Goal: Information Seeking & Learning: Learn about a topic

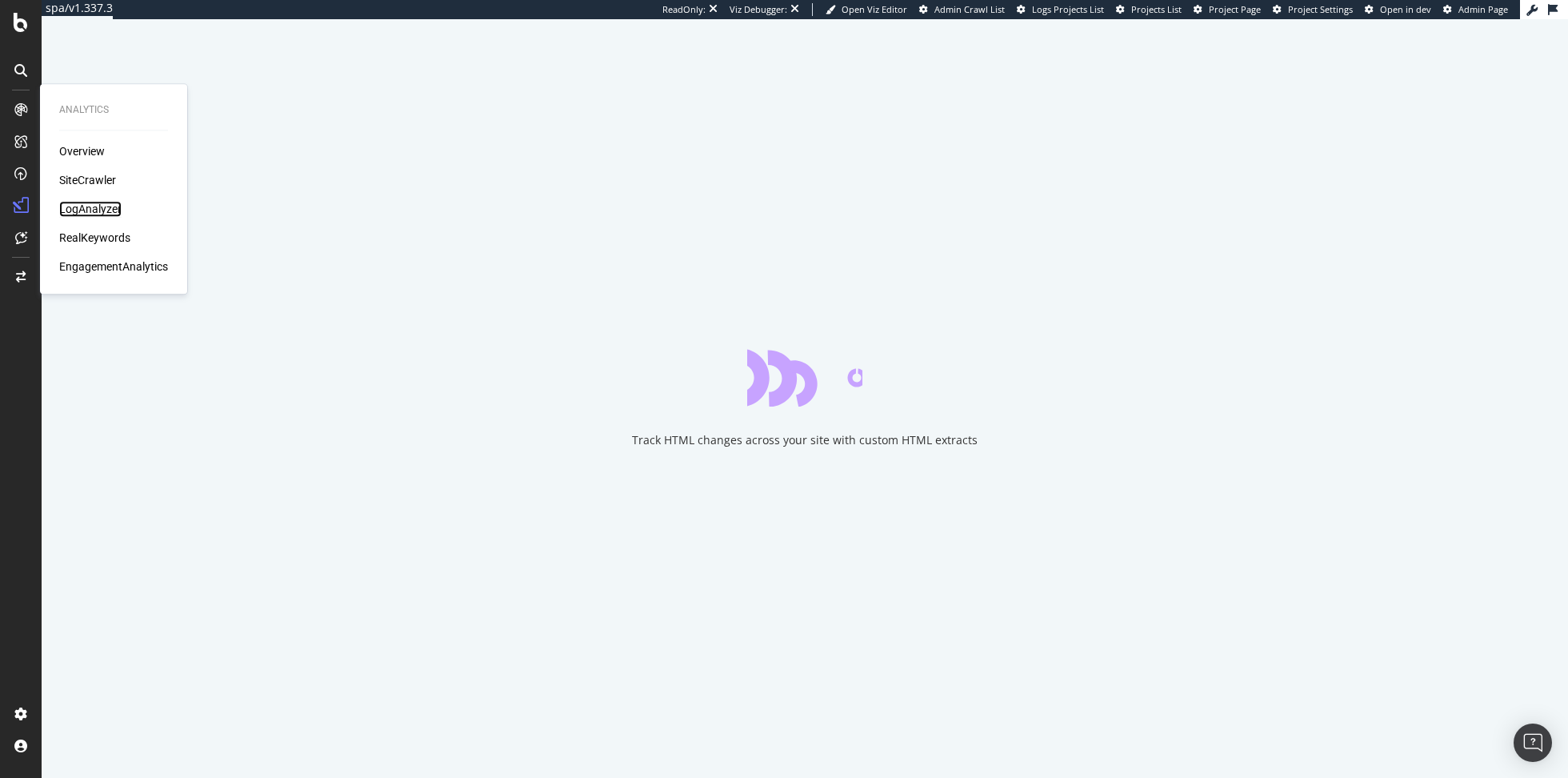
click at [78, 206] on div "LogAnalyzer" at bounding box center [90, 209] width 63 height 16
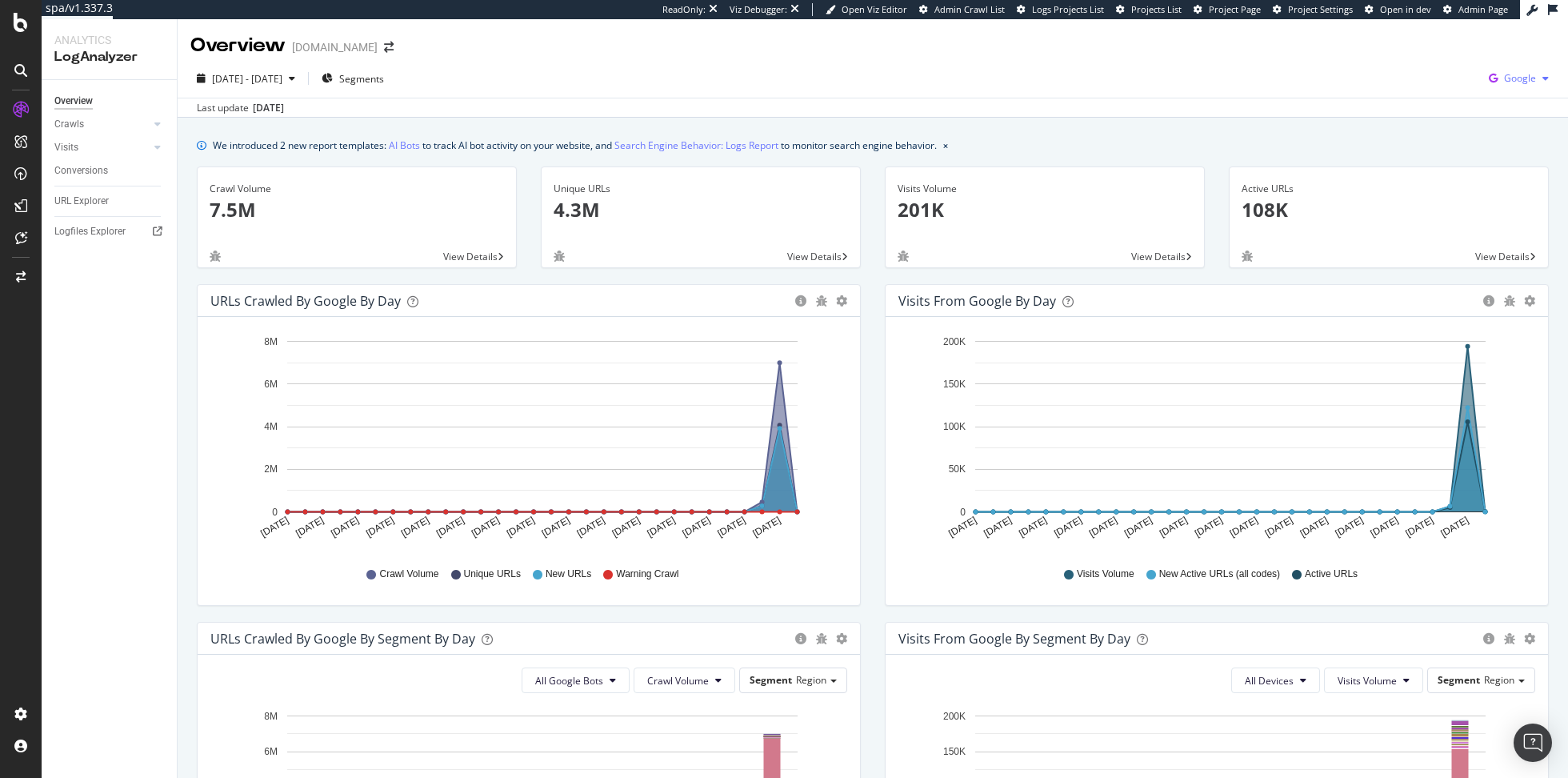
click at [1509, 78] on span "Google" at bounding box center [1520, 78] width 32 height 14
click at [1437, 96] on span "OpenAI" at bounding box center [1439, 93] width 59 height 15
click at [1505, 78] on span "OpenAI" at bounding box center [1519, 78] width 32 height 14
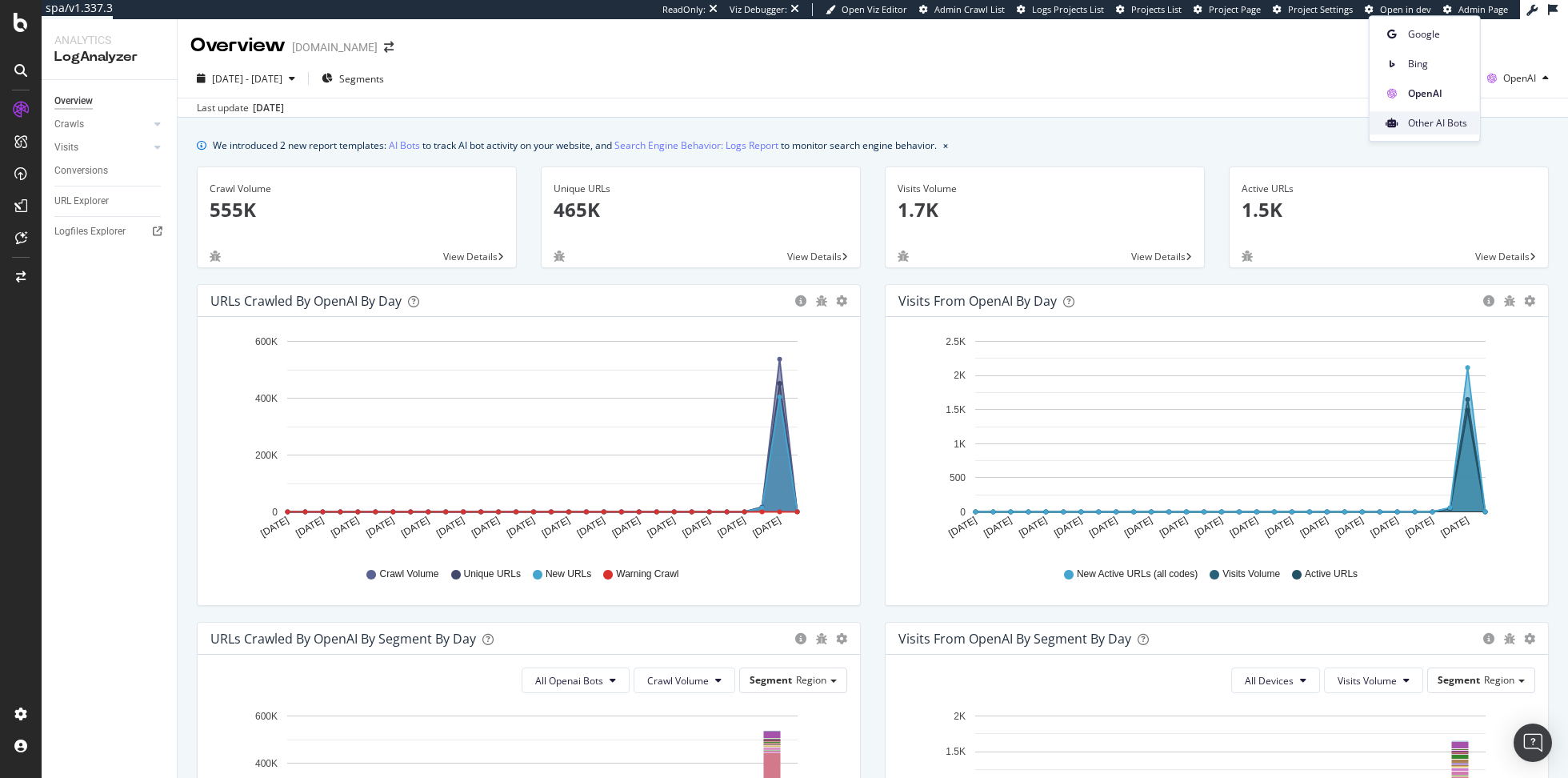
click at [1442, 120] on span "Other AI Bots" at bounding box center [1437, 123] width 59 height 15
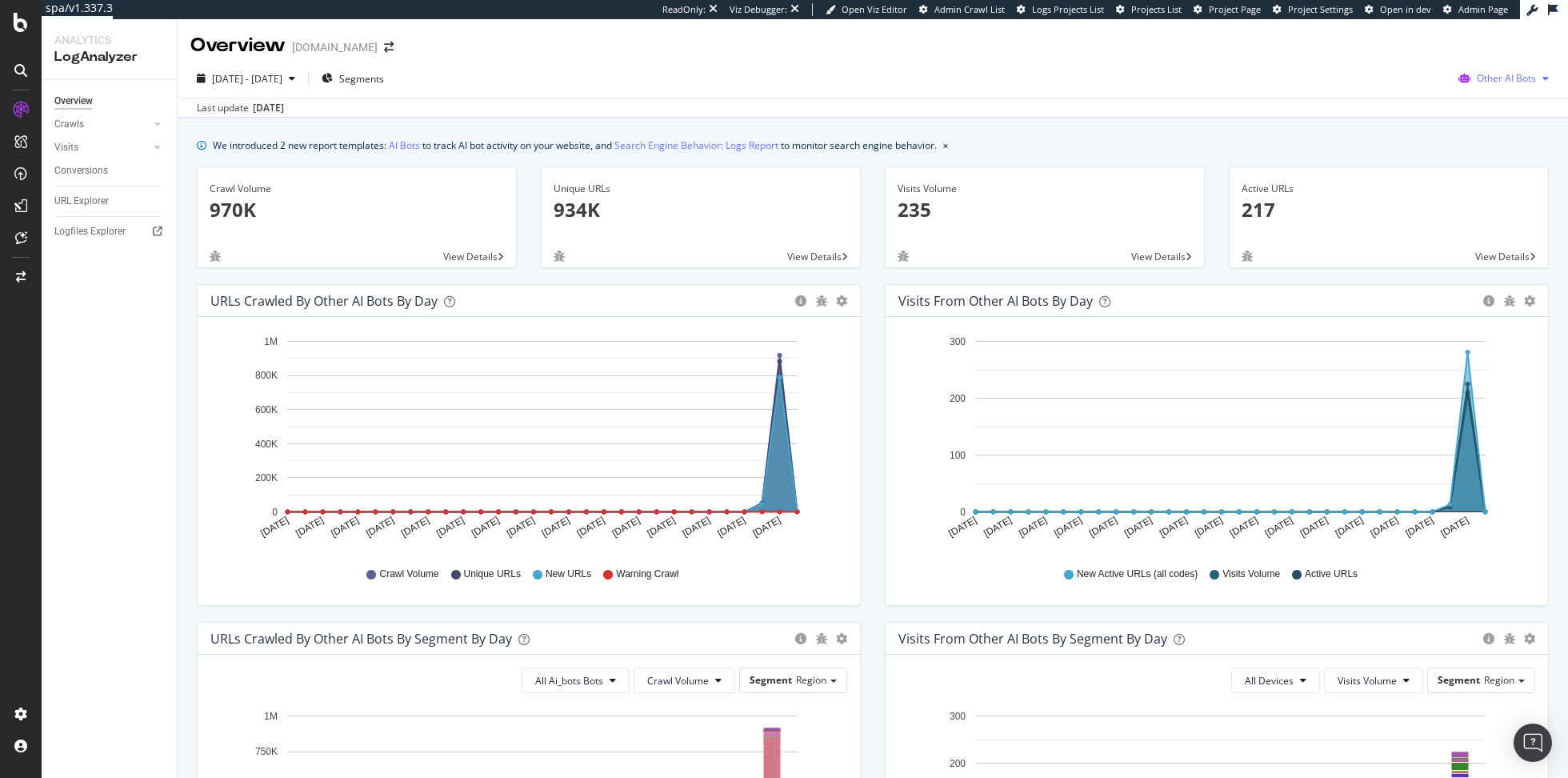
click at [1470, 89] on icon "button" at bounding box center [1464, 78] width 25 height 23
click at [1470, 88] on icon "button" at bounding box center [1464, 78] width 25 height 23
click at [394, 141] on link "AI Bots" at bounding box center [404, 144] width 31 height 17
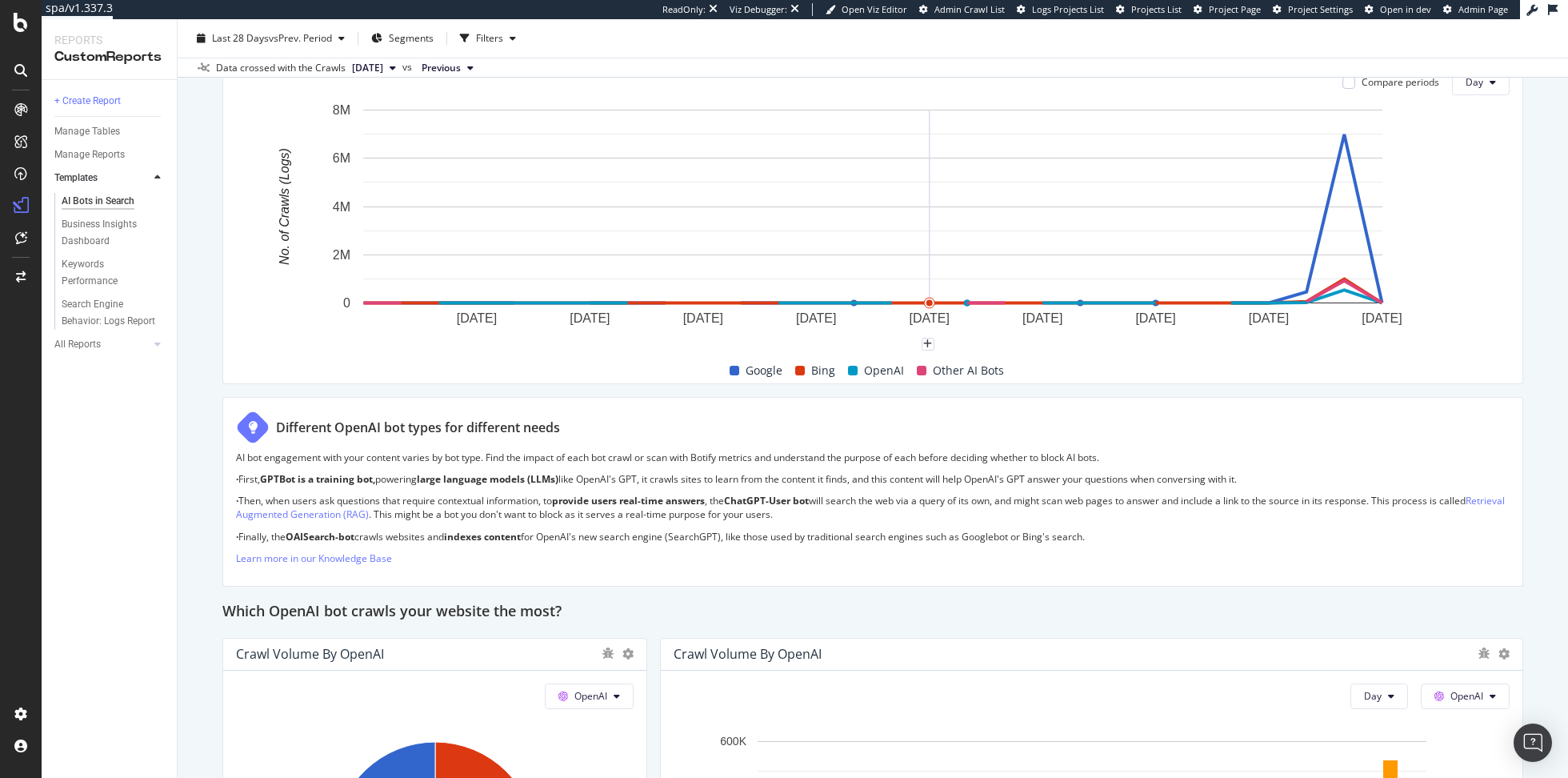
scroll to position [1218, 0]
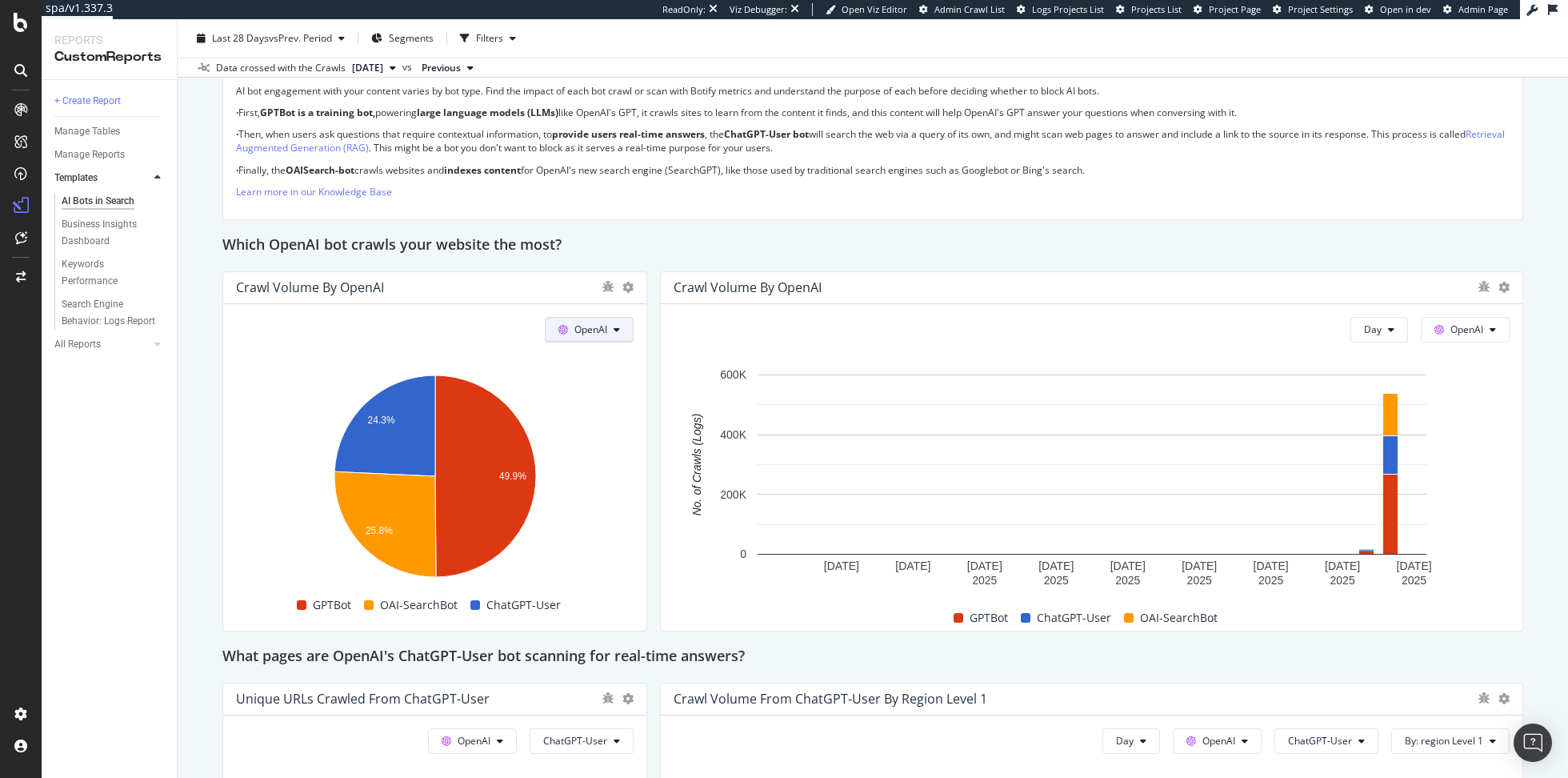
click at [615, 332] on button "OpenAI" at bounding box center [589, 330] width 89 height 26
click at [612, 455] on div "Other AI Bots" at bounding box center [601, 447] width 111 height 24
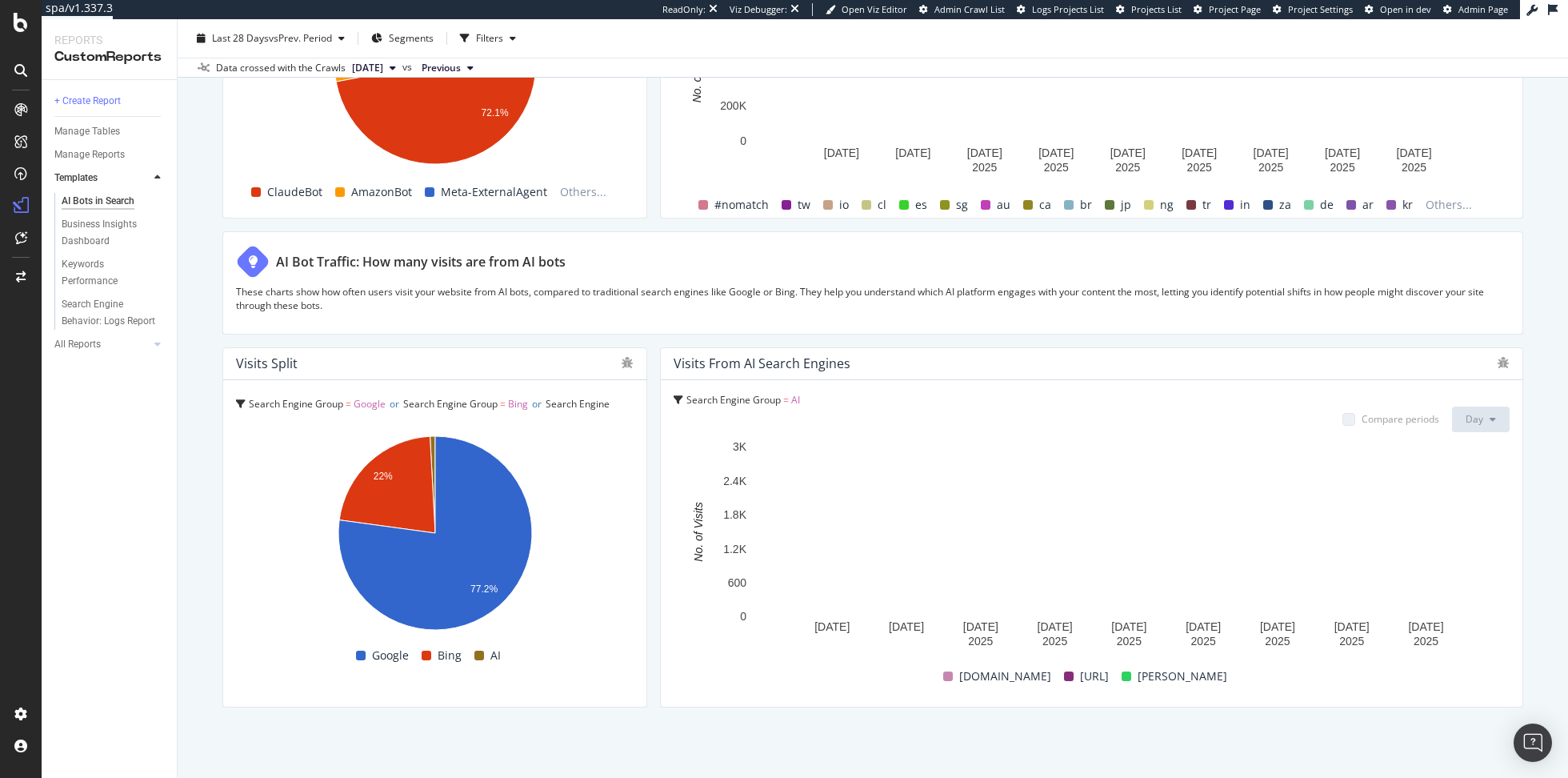
scroll to position [2604, 0]
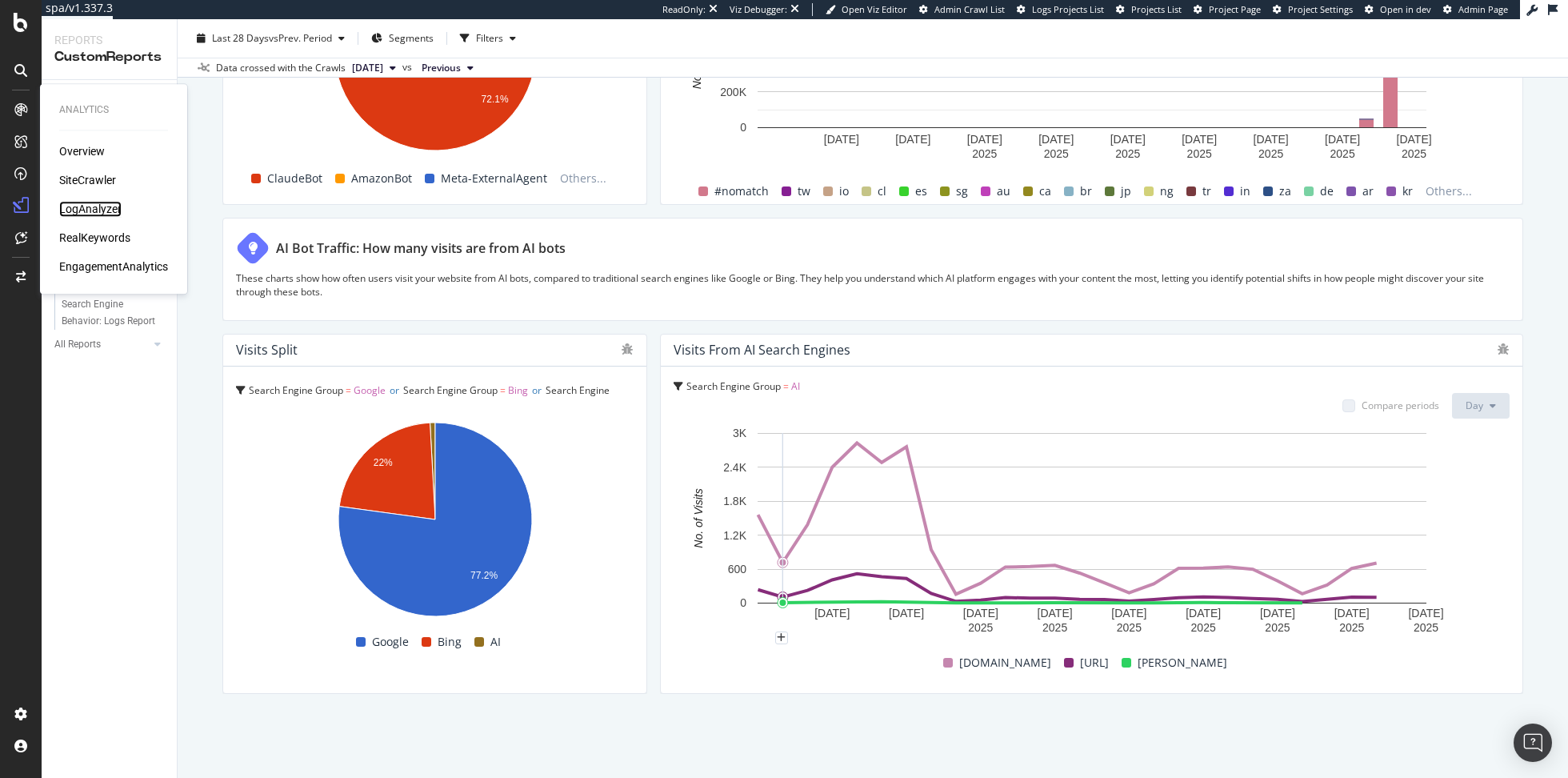
click at [97, 206] on div "LogAnalyzer" at bounding box center [90, 209] width 63 height 16
